Goal: Complete application form: Complete application form

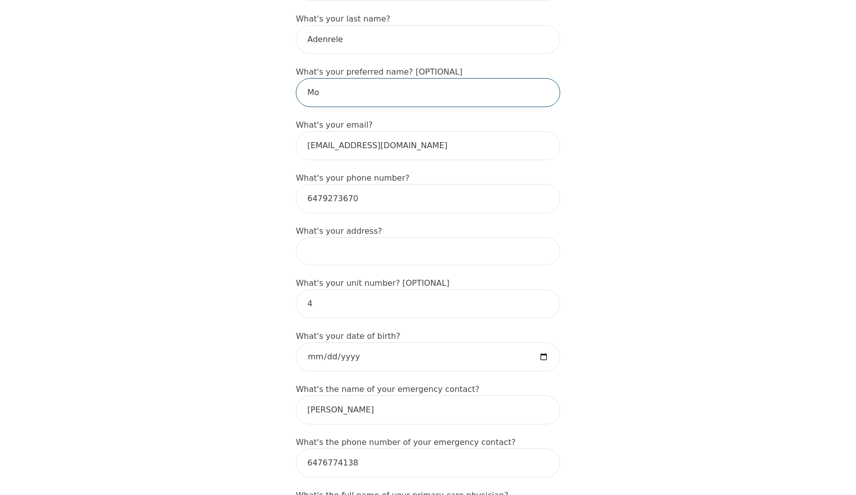
scroll to position [229, 0]
type input "Mo"
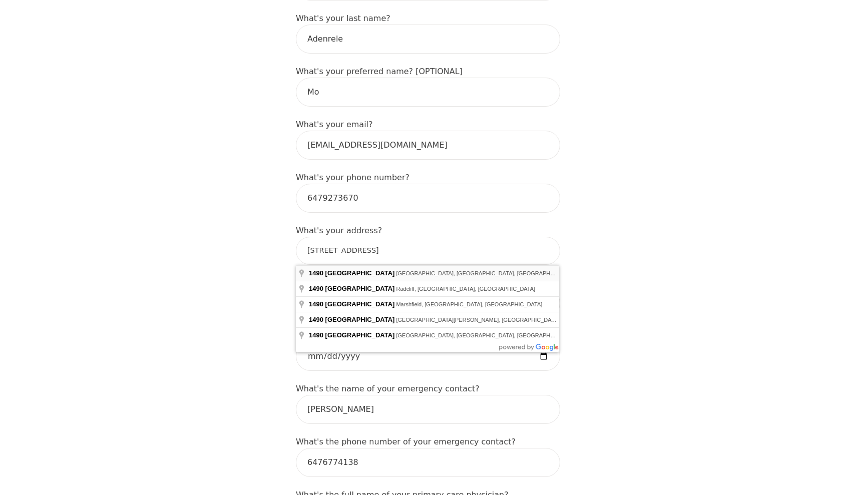
type input "1490 Elm Rd, Oakville, ON L6H 1W2, Canada"
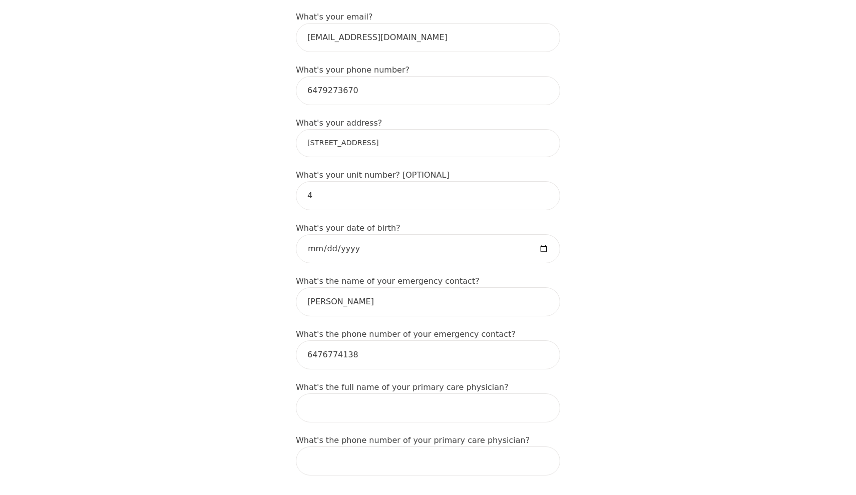
scroll to position [337, 0]
click at [330, 251] on input "date" at bounding box center [428, 247] width 264 height 29
click at [340, 246] on input "date" at bounding box center [428, 247] width 264 height 29
click at [351, 244] on input "date" at bounding box center [428, 247] width 264 height 29
type input "1985-04-24"
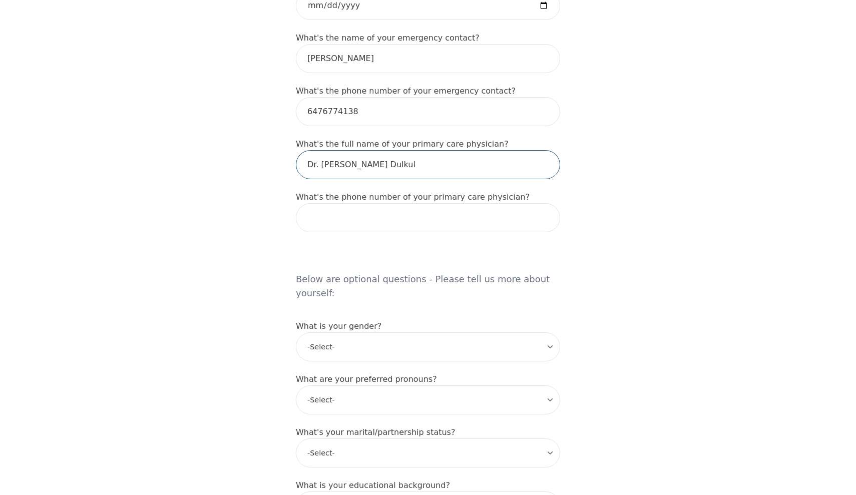
scroll to position [580, 0]
type input "Dr. Jaspaul Dulkul"
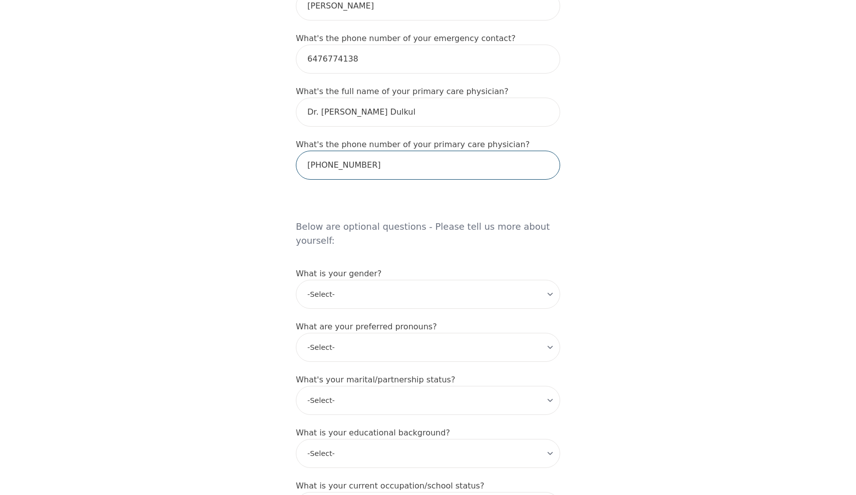
scroll to position [694, 0]
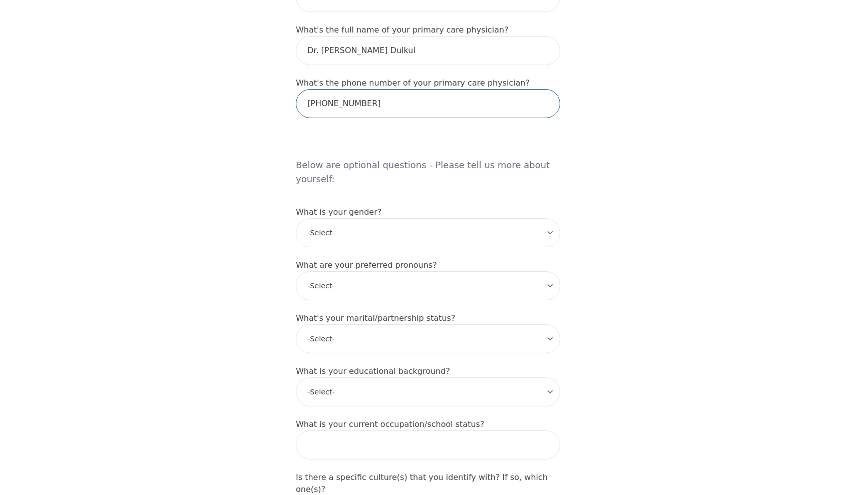
type input "905-792-5118"
select select "female"
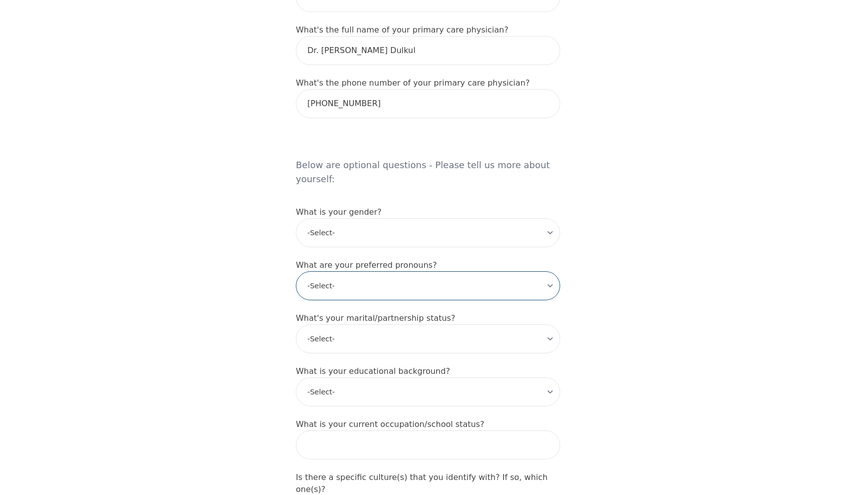
select select "she/her"
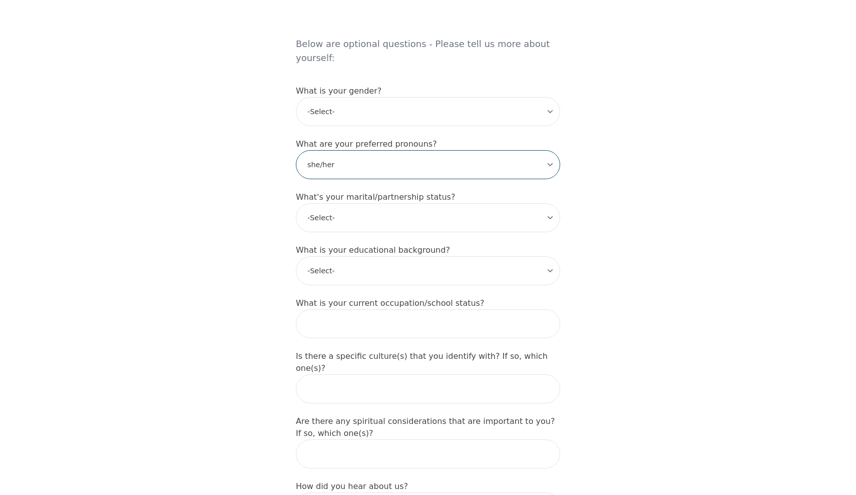
scroll to position [859, 0]
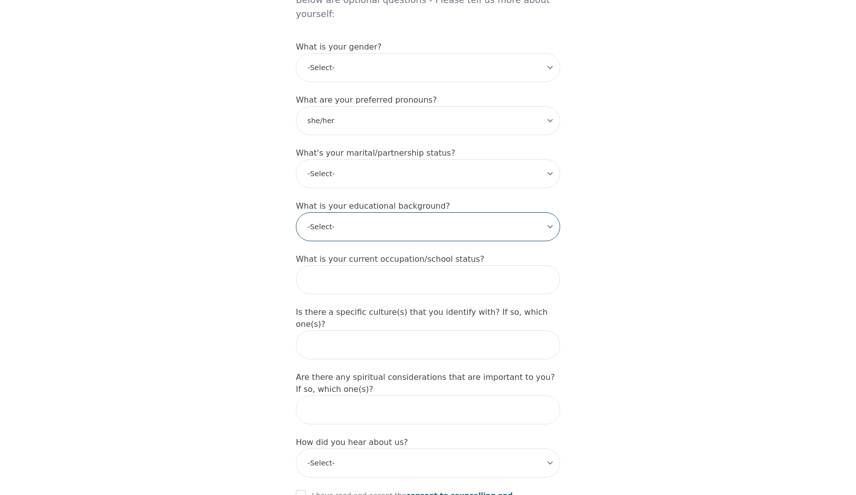
select select "Master's degree"
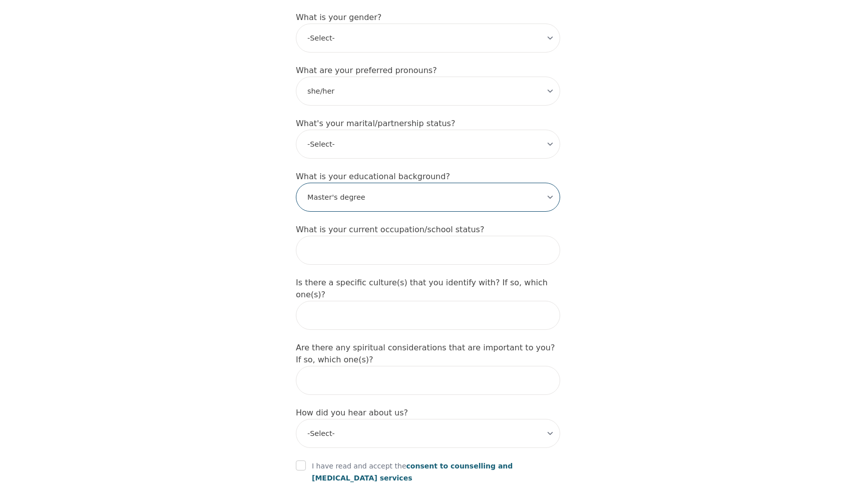
scroll to position [889, 0]
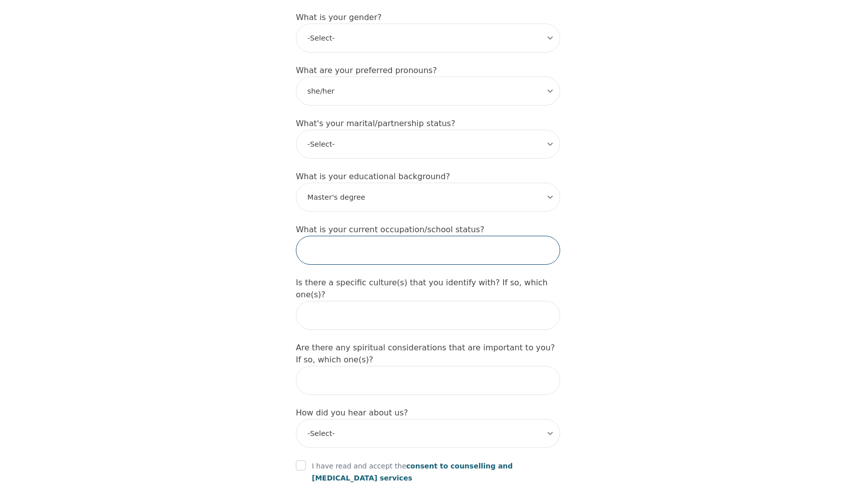
click at [337, 243] on input "text" at bounding box center [428, 250] width 264 height 29
type input "C"
type input "M"
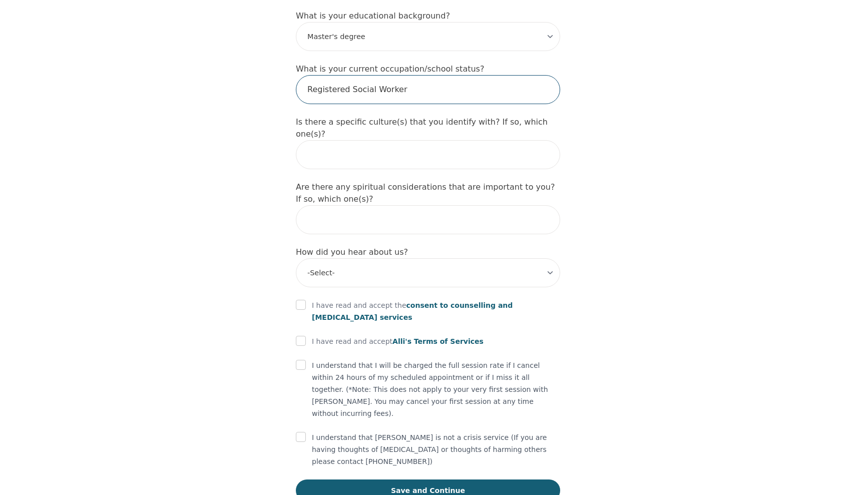
scroll to position [1049, 0]
type input "Registered Social Worker"
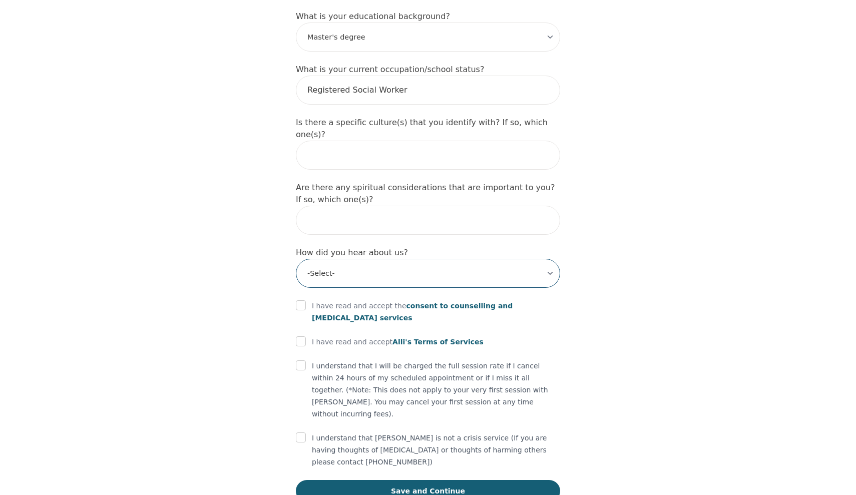
select select "Other"
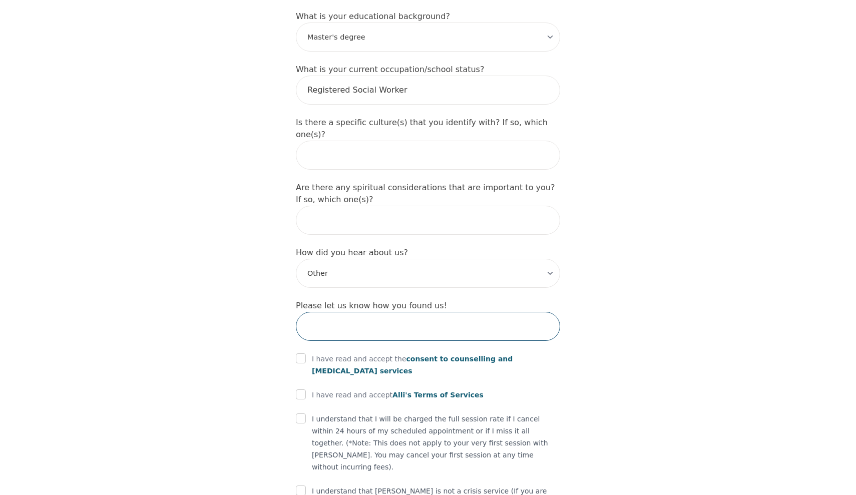
click at [338, 312] on input "text" at bounding box center [428, 326] width 264 height 29
click at [329, 312] on input "text" at bounding box center [428, 326] width 264 height 29
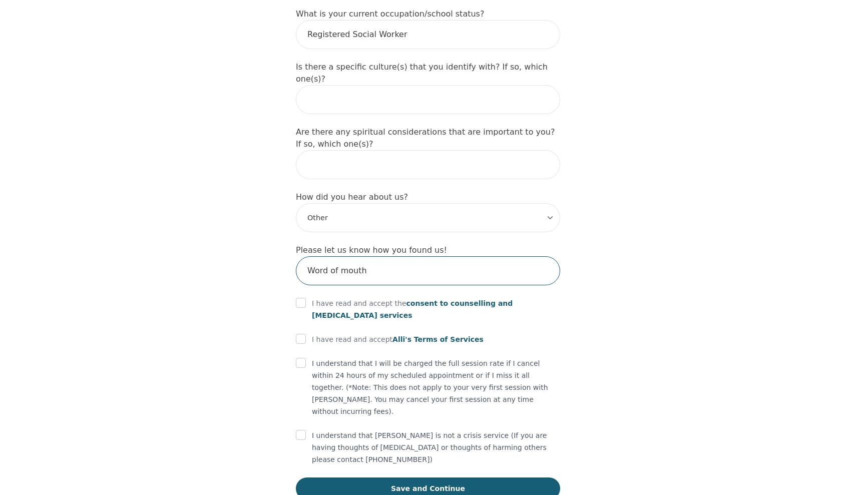
scroll to position [1102, 0]
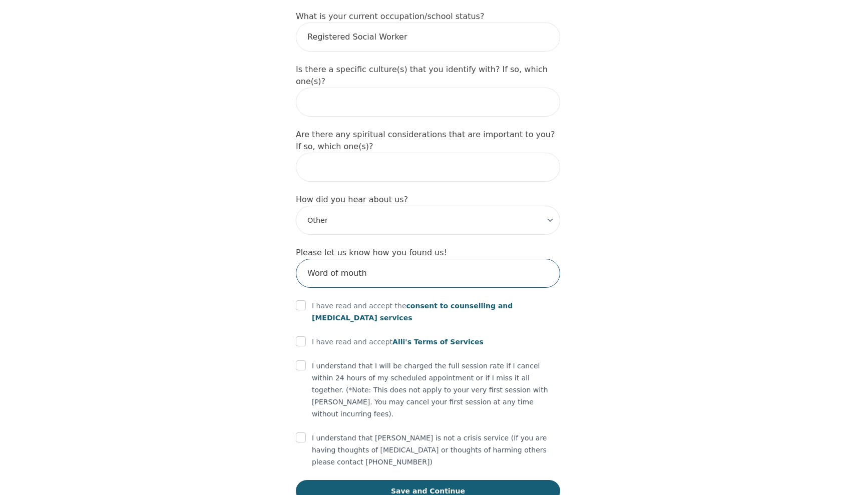
type input "Word of mouth"
click at [302, 300] on input "checkbox" at bounding box center [301, 305] width 10 height 10
checkbox input "true"
click at [302, 336] on input "checkbox" at bounding box center [301, 341] width 10 height 10
checkbox input "true"
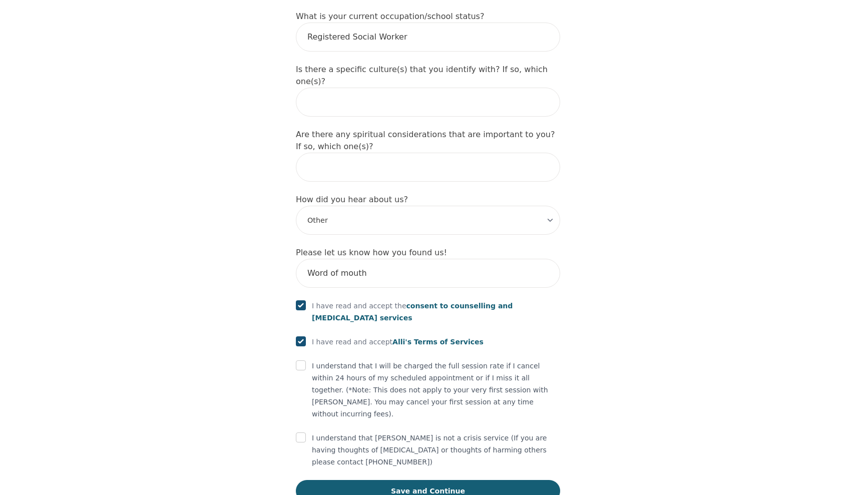
click at [303, 361] on input "checkbox" at bounding box center [301, 366] width 10 height 10
checkbox input "true"
click at [299, 433] on input "checkbox" at bounding box center [301, 438] width 10 height 10
checkbox input "true"
click at [367, 480] on button "Save and Continue" at bounding box center [428, 491] width 264 height 22
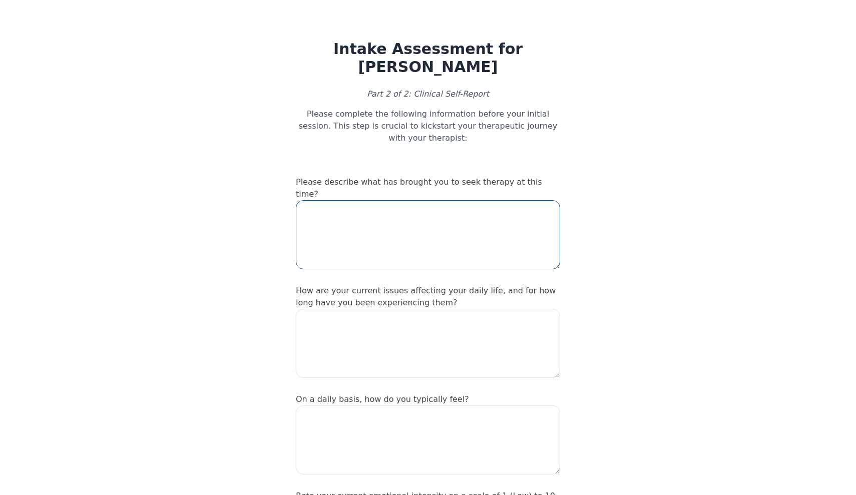
click at [353, 204] on textarea at bounding box center [428, 234] width 264 height 69
type textarea "Talk therapy"
click at [336, 314] on textarea at bounding box center [428, 343] width 264 height 69
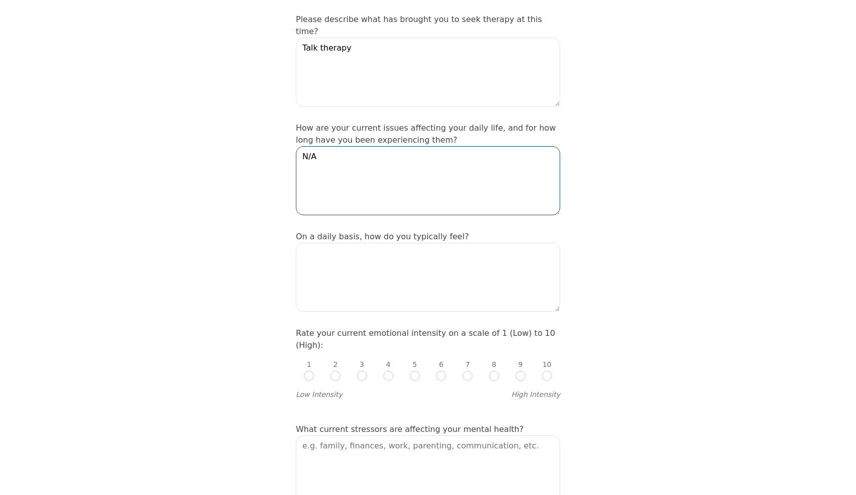
scroll to position [164, 0]
type textarea "N/A"
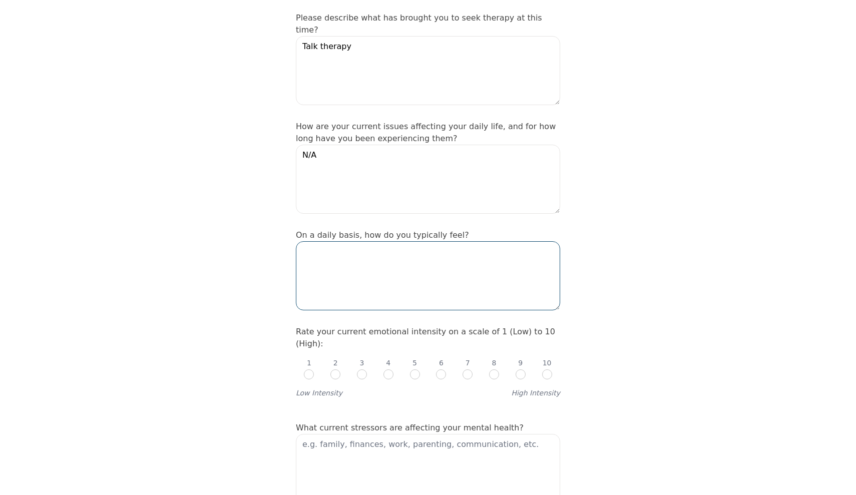
click at [336, 278] on textarea at bounding box center [428, 275] width 264 height 69
type textarea "feel fulfil because I was able to use my clinical skills to make a difference i…"
click at [362, 370] on input "radio" at bounding box center [362, 375] width 10 height 10
radio input "true"
click at [334, 370] on input "radio" at bounding box center [335, 375] width 10 height 10
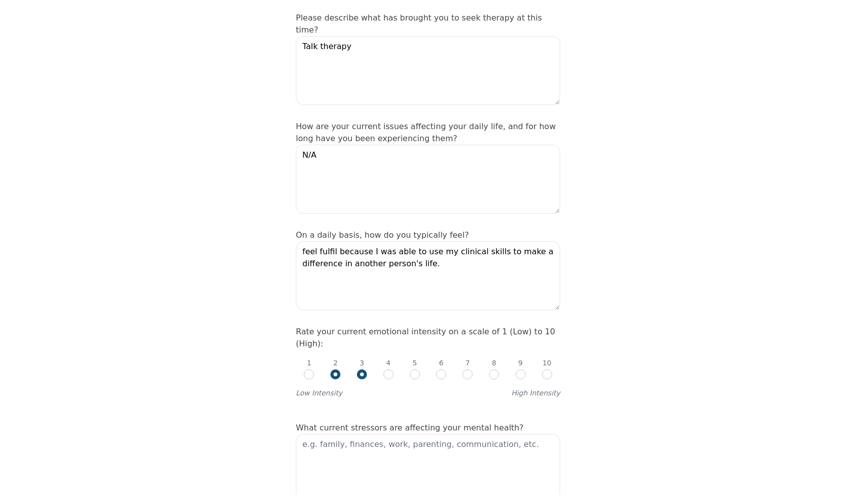
radio input "true"
radio input "false"
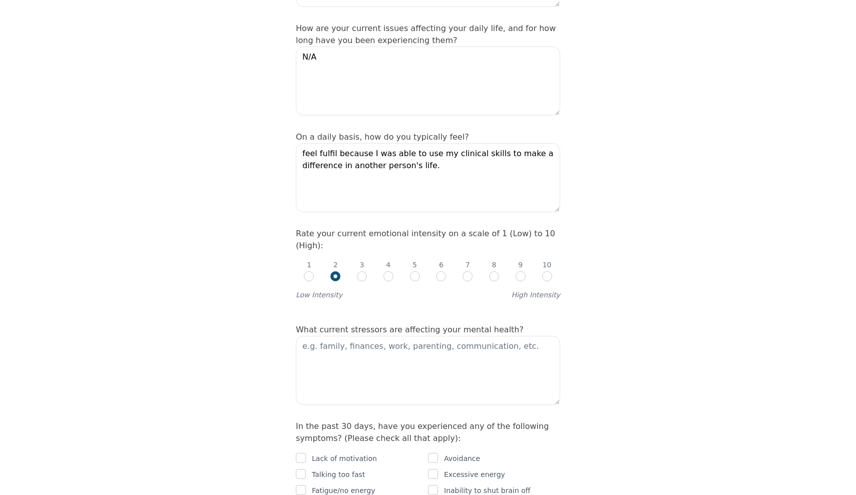
scroll to position [305, 0]
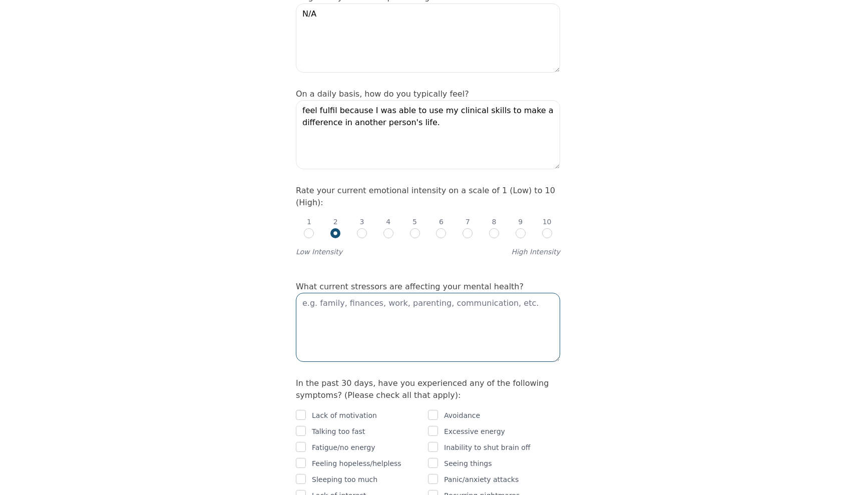
click at [371, 293] on textarea at bounding box center [428, 327] width 264 height 69
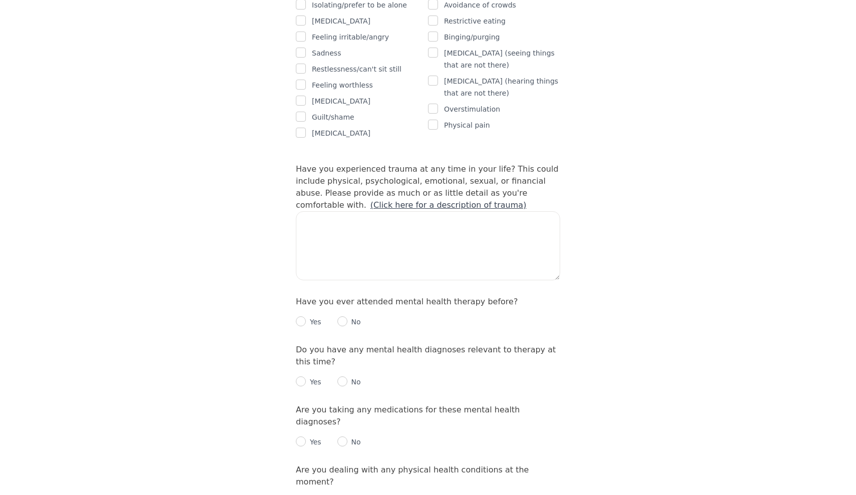
scroll to position [861, 0]
type textarea "stress related to life in general"
click at [344, 316] on input "radio" at bounding box center [342, 321] width 10 height 10
radio input "true"
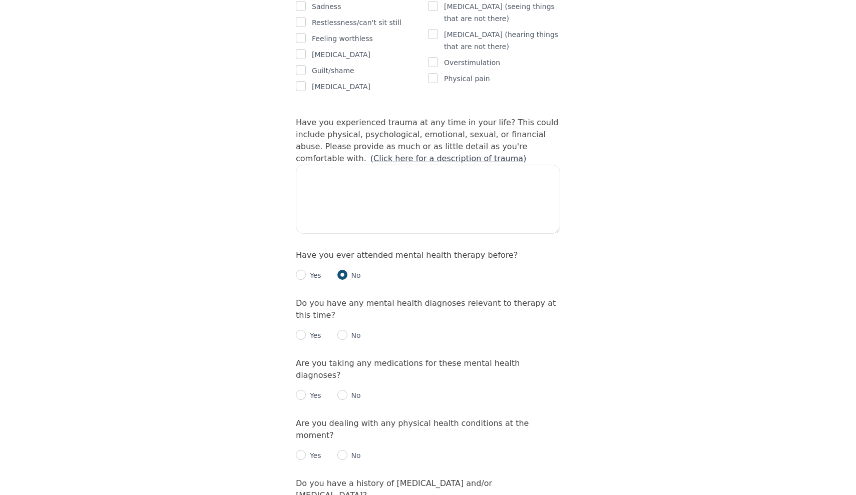
scroll to position [909, 0]
click at [346, 328] on input "radio" at bounding box center [342, 333] width 10 height 10
radio input "true"
click at [344, 388] on input "radio" at bounding box center [342, 393] width 10 height 10
radio input "true"
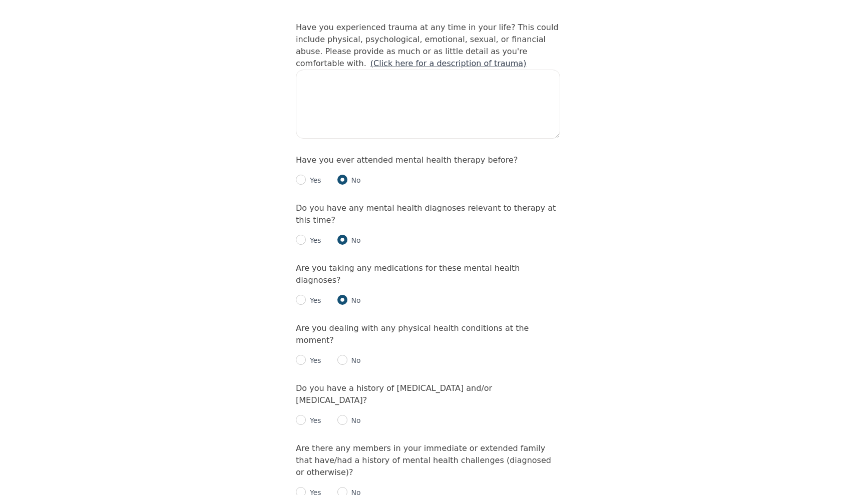
scroll to position [1002, 0]
click at [345, 355] on input "radio" at bounding box center [342, 360] width 10 height 10
radio input "true"
click at [345, 415] on input "radio" at bounding box center [342, 420] width 10 height 10
radio input "true"
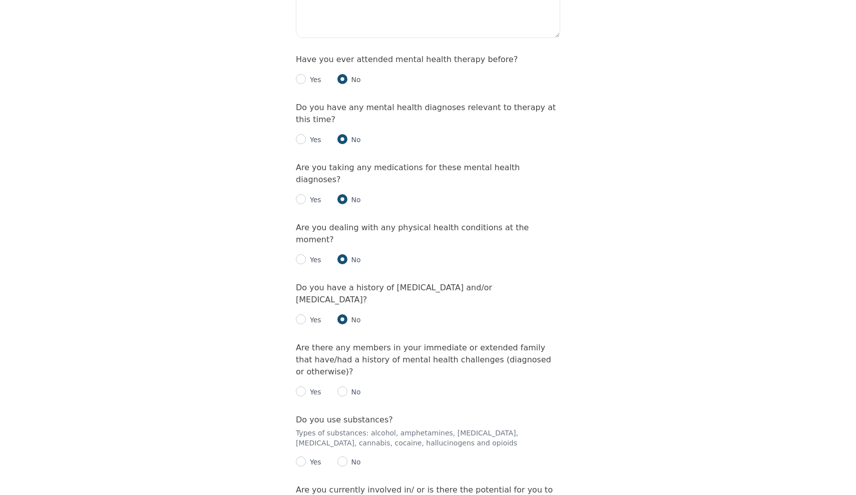
scroll to position [1103, 0]
click at [345, 387] on input "radio" at bounding box center [342, 392] width 10 height 10
radio input "true"
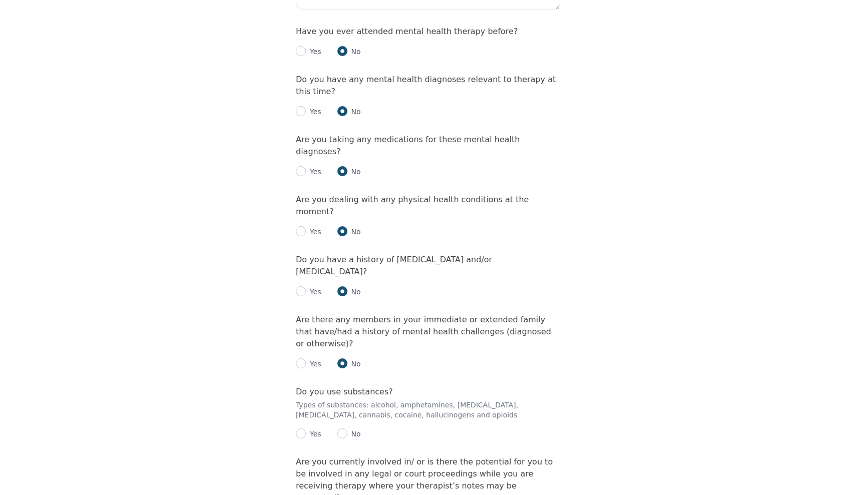
scroll to position [1131, 0]
click at [344, 428] on input "radio" at bounding box center [342, 433] width 10 height 10
radio input "true"
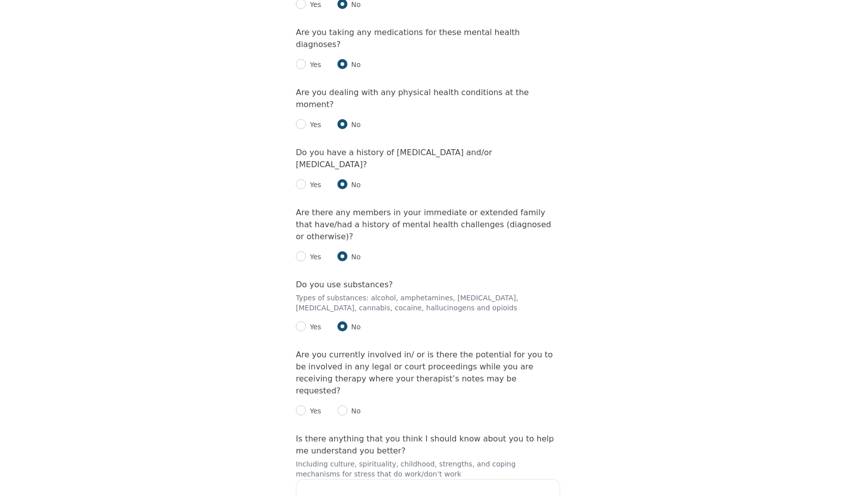
scroll to position [1240, 0]
click at [342, 404] on input "radio" at bounding box center [342, 409] width 10 height 10
radio input "true"
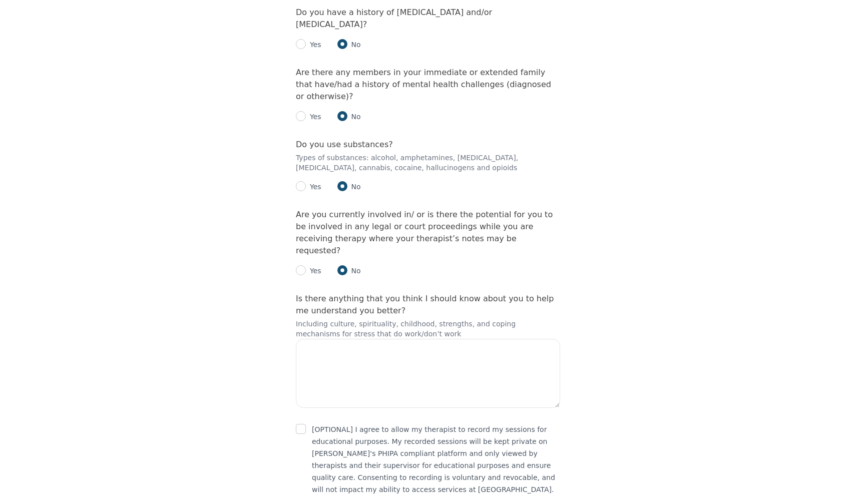
scroll to position [1378, 0]
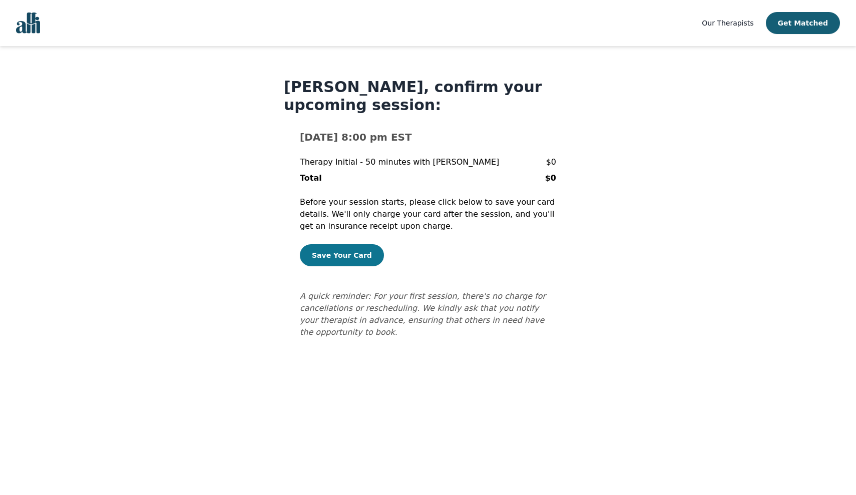
click at [344, 252] on button "Save Your Card" at bounding box center [342, 255] width 84 height 22
